Goal: Information Seeking & Learning: Find specific fact

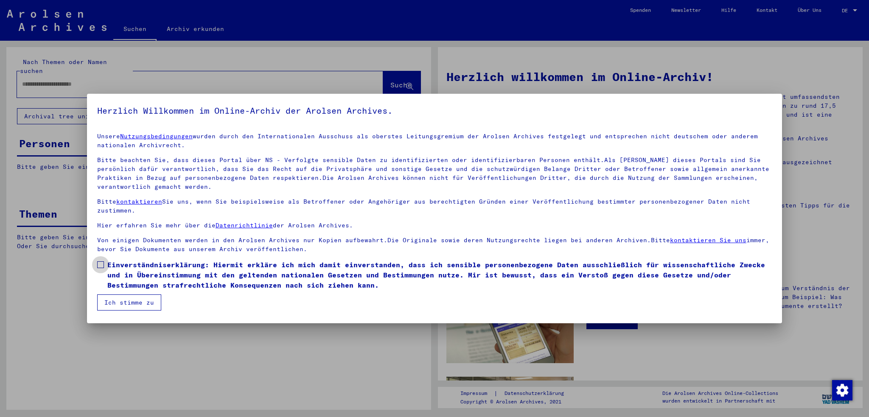
click at [241, 267] on span "Einverständniserklärung: Hiermit erkläre ich mich damit einverstanden, dass ich…" at bounding box center [439, 275] width 665 height 31
click at [127, 302] on button "Ich stimme zu" at bounding box center [129, 303] width 64 height 16
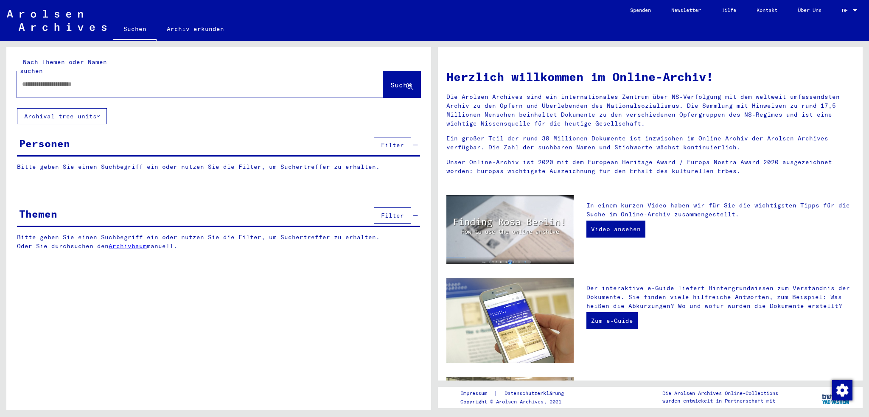
click at [124, 80] on input "text" at bounding box center [190, 84] width 336 height 9
type input "*********"
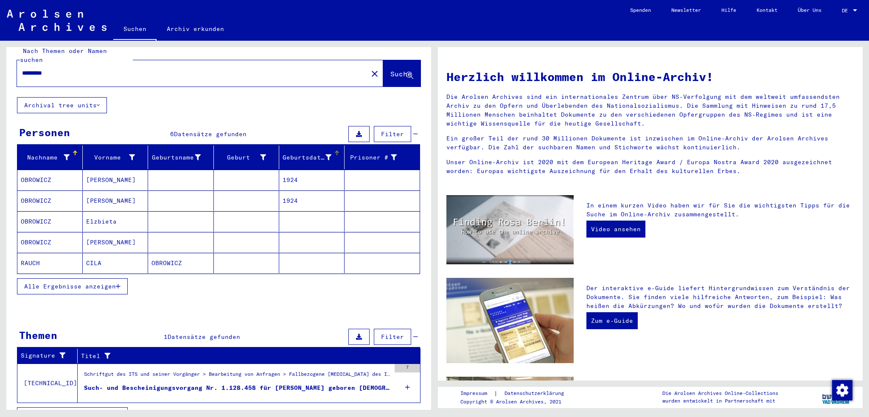
scroll to position [17, 0]
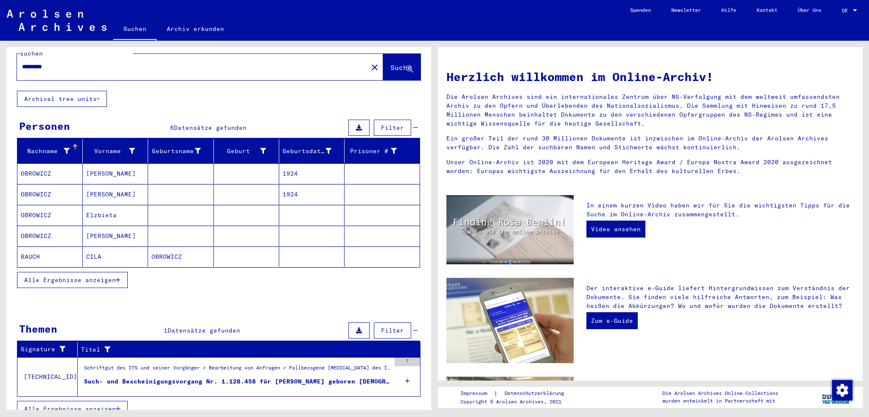
click at [334, 377] on div "Such- und Bescheinigungsvorgang Nr. 1.128.458 für [PERSON_NAME] geboren [DEMOGR…" at bounding box center [237, 381] width 306 height 9
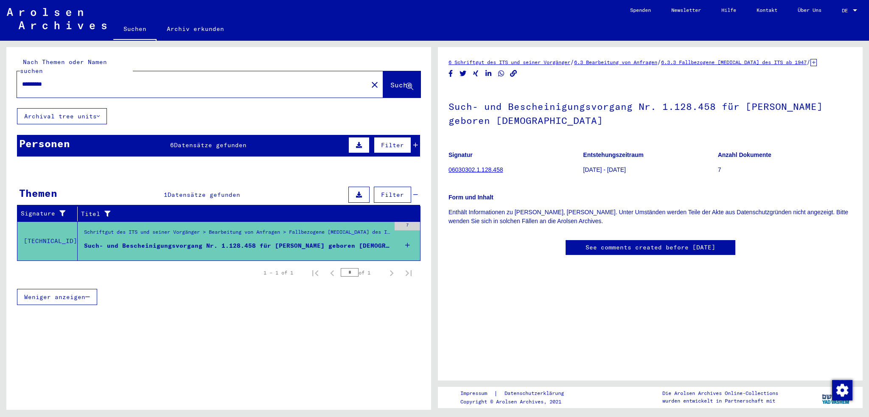
click at [418, 142] on icon at bounding box center [415, 145] width 5 height 6
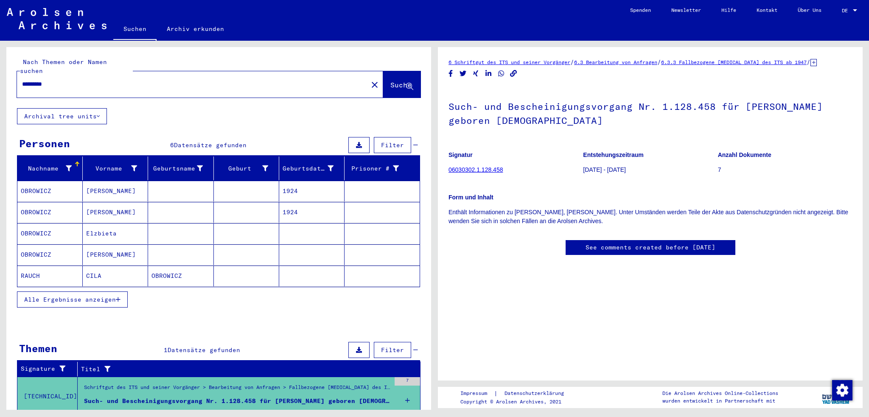
click at [93, 287] on div "Alle Ergebnisse anzeigen" at bounding box center [218, 299] width 403 height 25
click at [90, 296] on span "Alle Ergebnisse anzeigen" at bounding box center [70, 300] width 92 height 8
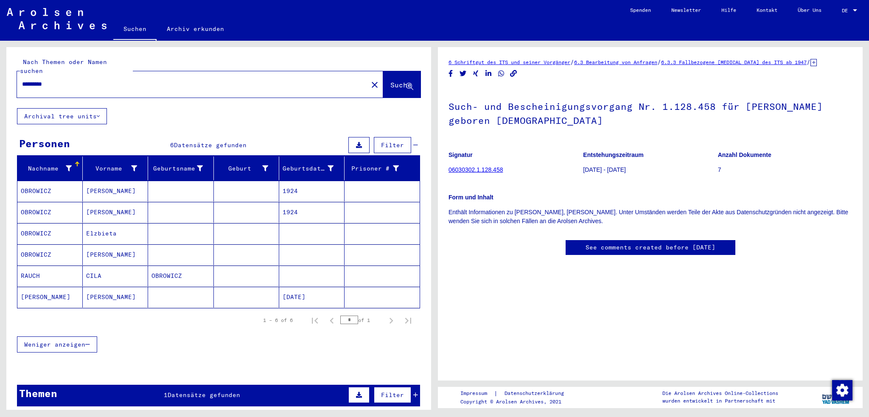
drag, startPoint x: 739, startPoint y: 107, endPoint x: 841, endPoint y: 108, distance: 102.3
click at [841, 108] on h1 "Such- und Bescheinigungsvorgang Nr. 1.128.458 für [PERSON_NAME] geboren [DEMOGR…" at bounding box center [651, 112] width 404 height 51
